Goal: Navigation & Orientation: Understand site structure

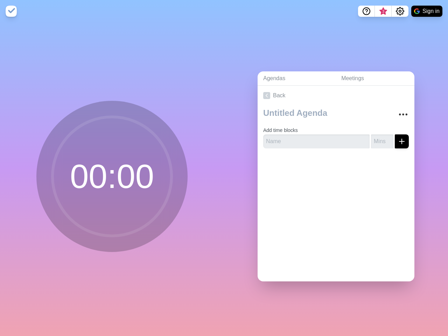
click at [224, 168] on div "Agendas Meetings Back Add time blocks" at bounding box center [336, 178] width 224 height 313
click at [366, 11] on icon "Help" at bounding box center [366, 10] width 2 height 2
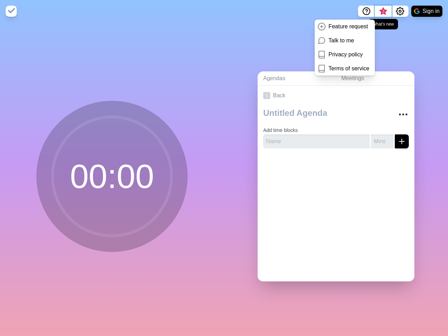
click at [383, 11] on span "3" at bounding box center [383, 12] width 6 height 6
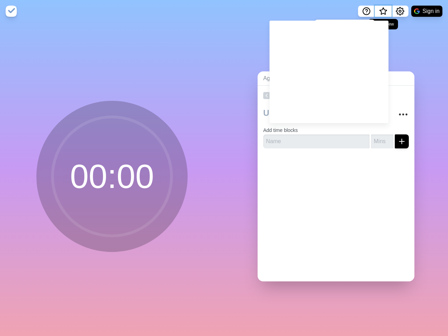
click at [383, 13] on span "What’s new" at bounding box center [382, 11] width 3 height 3
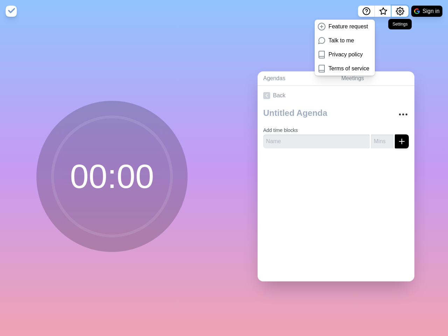
click at [399, 11] on icon "Settings" at bounding box center [400, 11] width 8 height 8
click at [426, 11] on button "Sign in" at bounding box center [426, 11] width 31 height 11
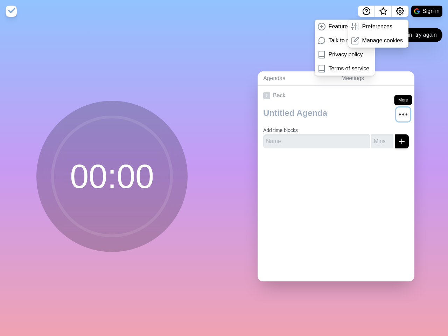
click at [403, 114] on circle "More" at bounding box center [403, 114] width 1 height 1
